Goal: Information Seeking & Learning: Learn about a topic

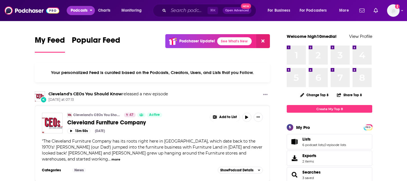
click at [86, 11] on span "Podcasts" at bounding box center [79, 11] width 17 height 8
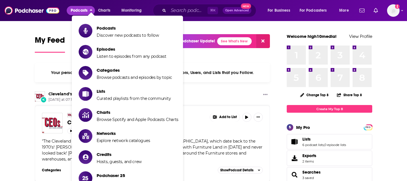
click at [87, 9] on span "Podcasts" at bounding box center [79, 11] width 17 height 8
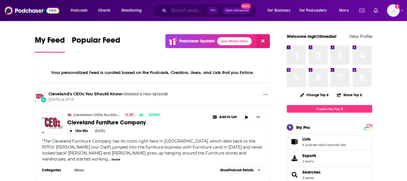
click at [184, 12] on input "Search podcasts, credits, & more..." at bounding box center [187, 10] width 39 height 9
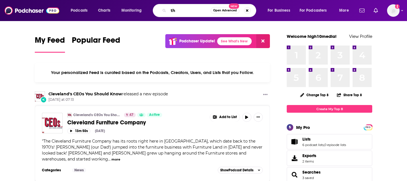
type input "t"
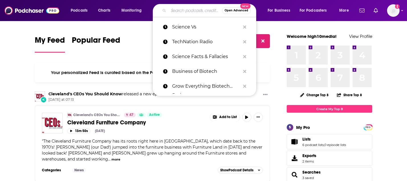
paste input "he Unbeatable Mind Show"
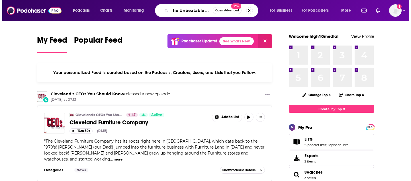
scroll to position [0, 18]
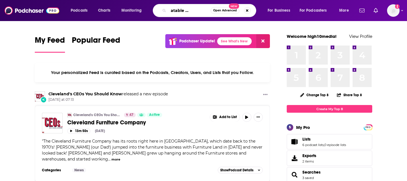
type input "he Unbeatable Mind Show"
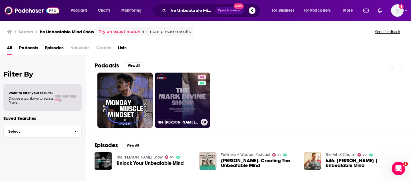
click at [186, 119] on link "63 The [PERSON_NAME] Show" at bounding box center [182, 100] width 55 height 55
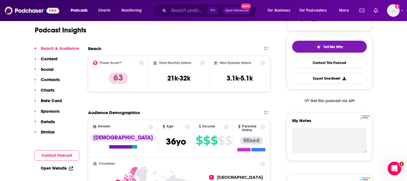
scroll to position [121, 0]
